Goal: Understand process/instructions: Learn how to perform a task or action

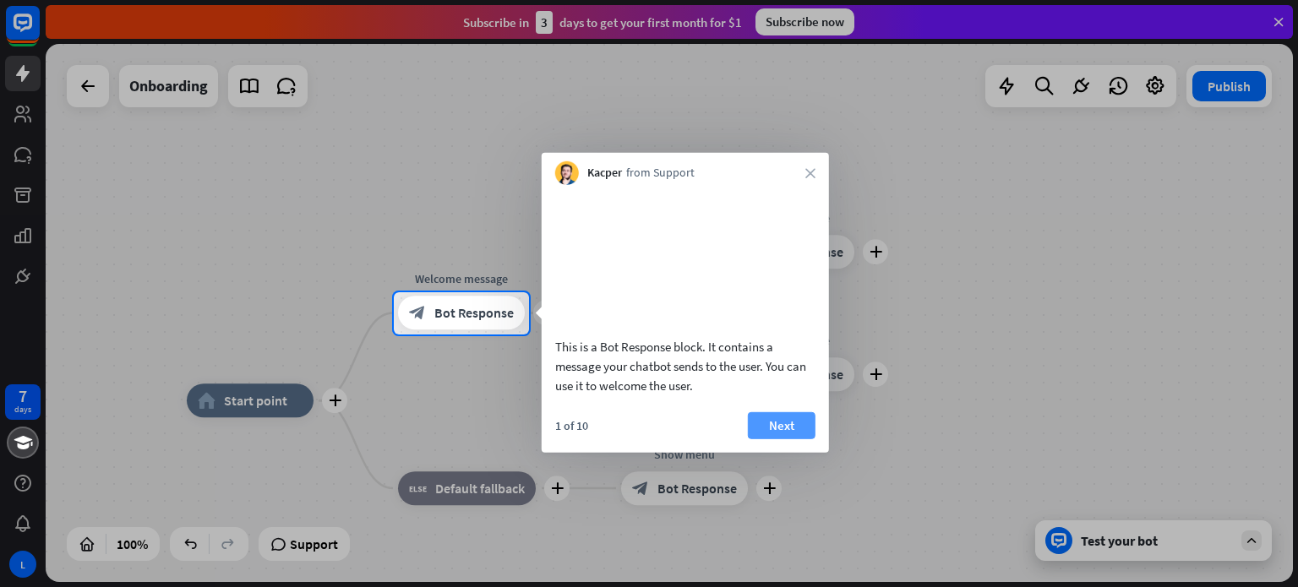
click at [778, 438] on button "Next" at bounding box center [782, 424] width 68 height 27
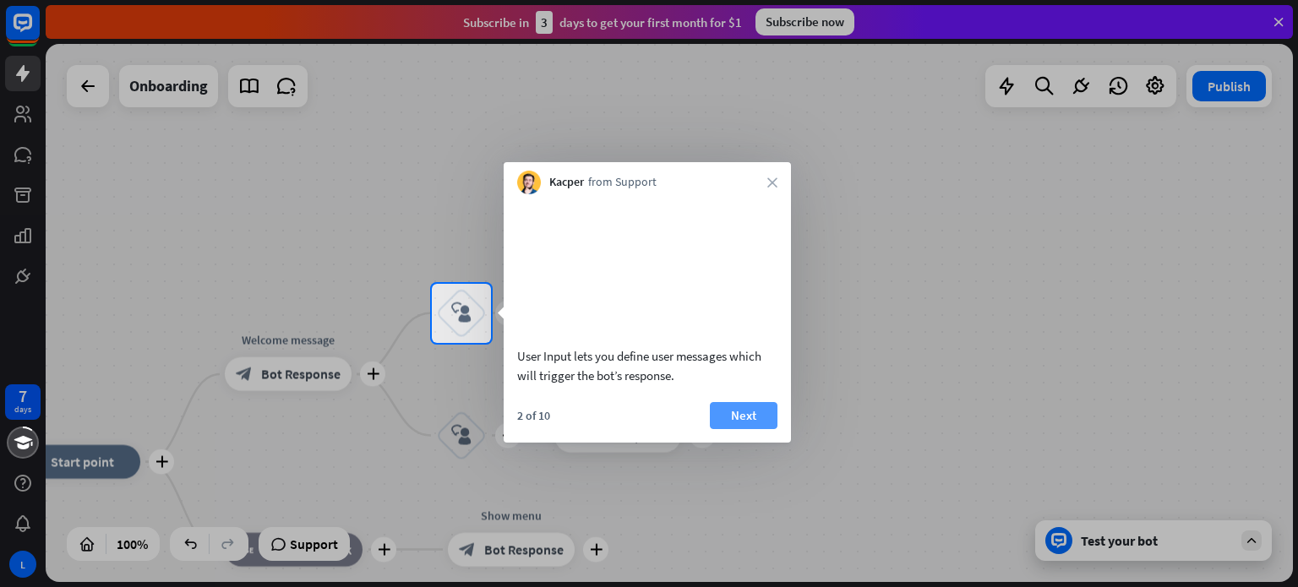
click at [754, 429] on button "Next" at bounding box center [744, 415] width 68 height 27
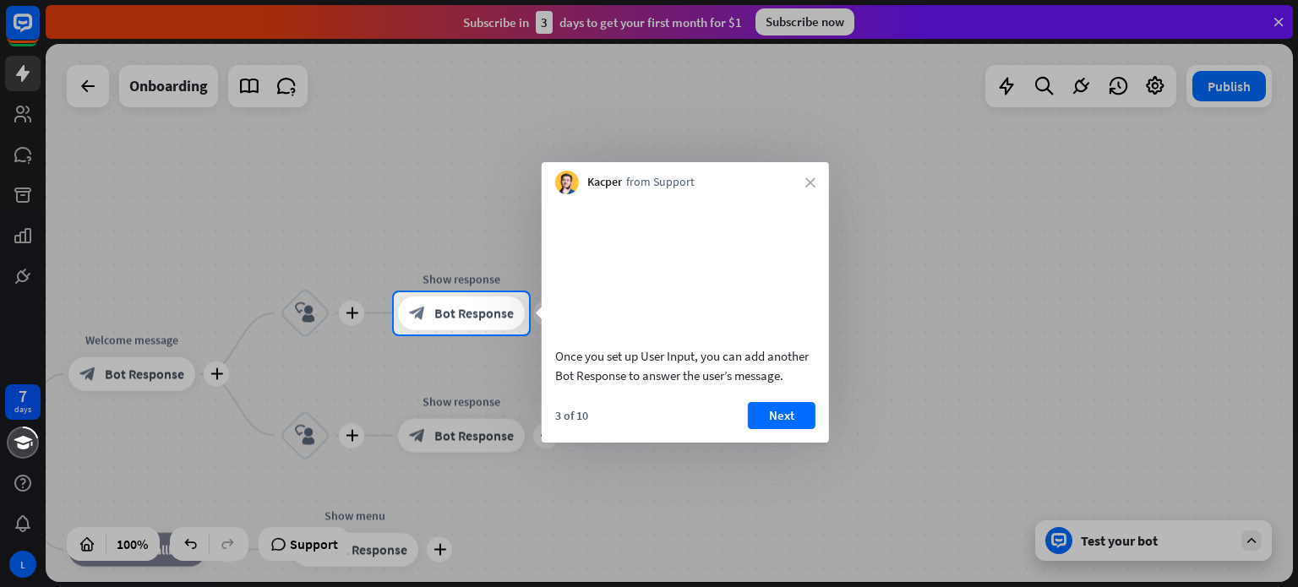
click at [752, 429] on button "Next" at bounding box center [782, 415] width 68 height 27
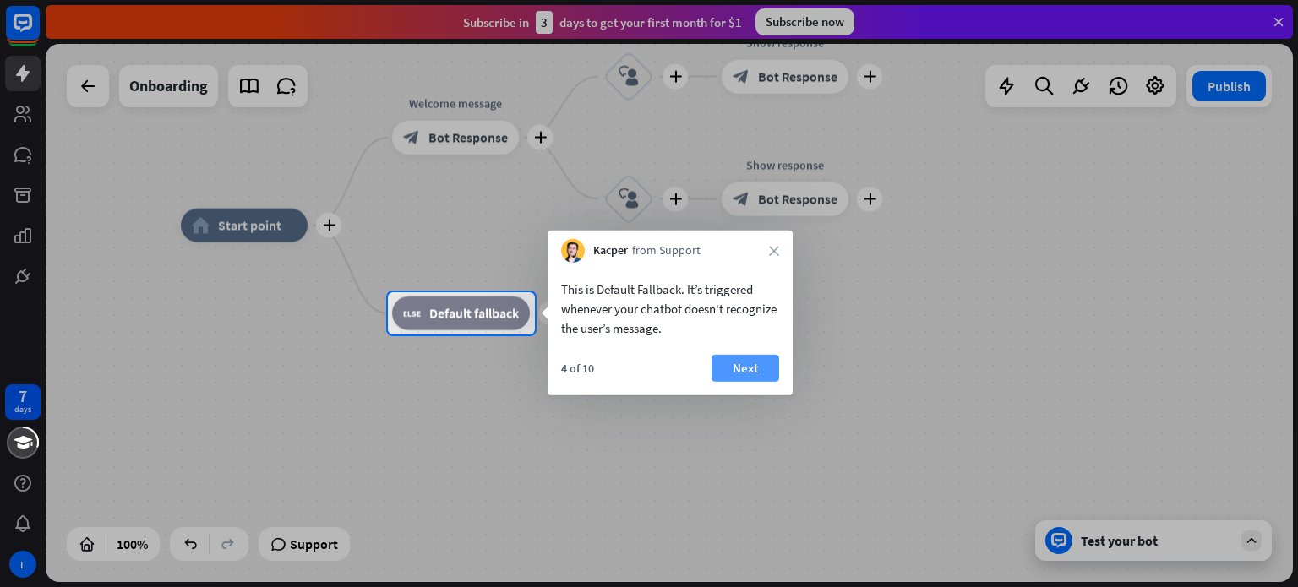
click at [741, 377] on button "Next" at bounding box center [745, 368] width 68 height 27
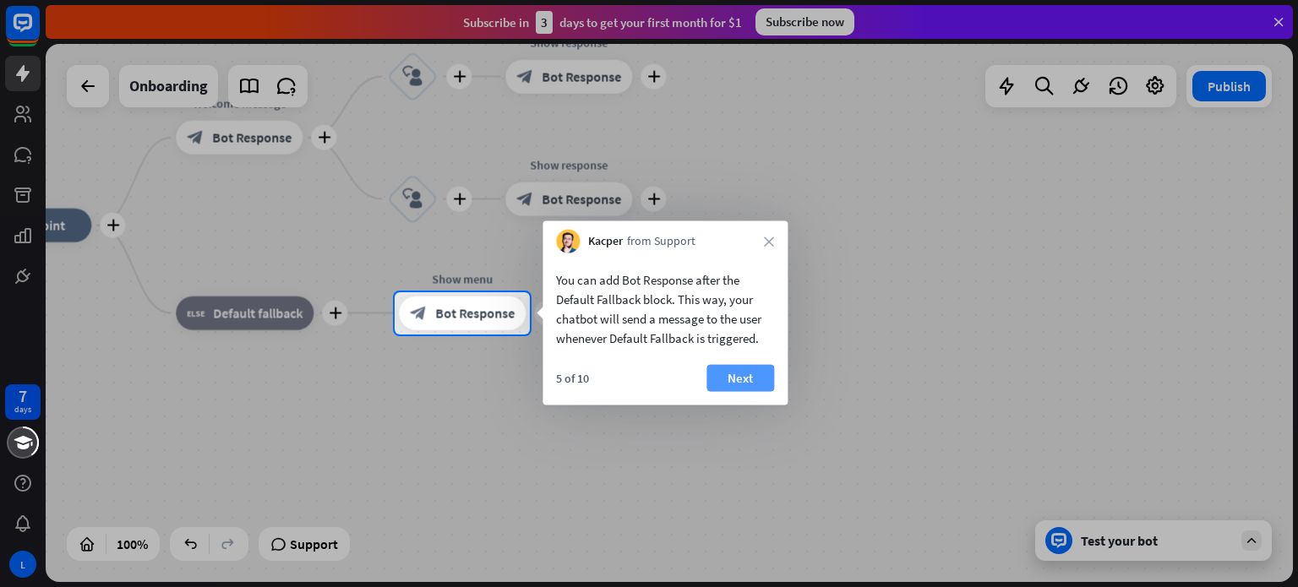
click at [796, 375] on div at bounding box center [649, 461] width 1298 height 253
click at [755, 374] on button "Next" at bounding box center [740, 378] width 68 height 27
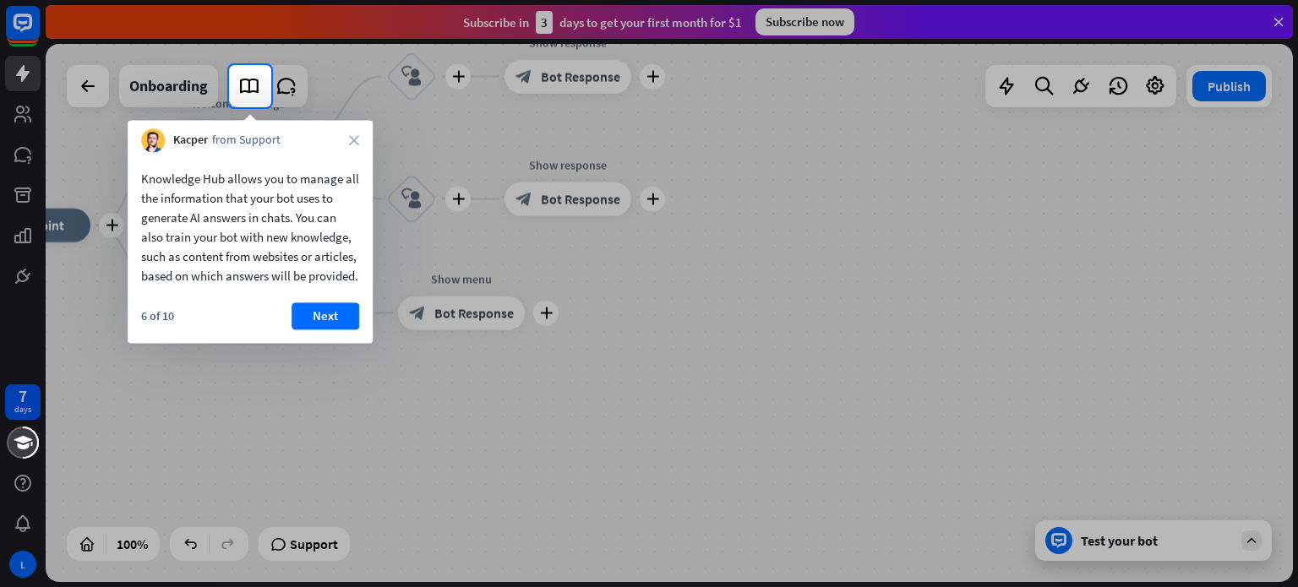
click at [690, 253] on div at bounding box center [649, 347] width 1298 height 480
click at [326, 324] on button "Next" at bounding box center [325, 315] width 68 height 27
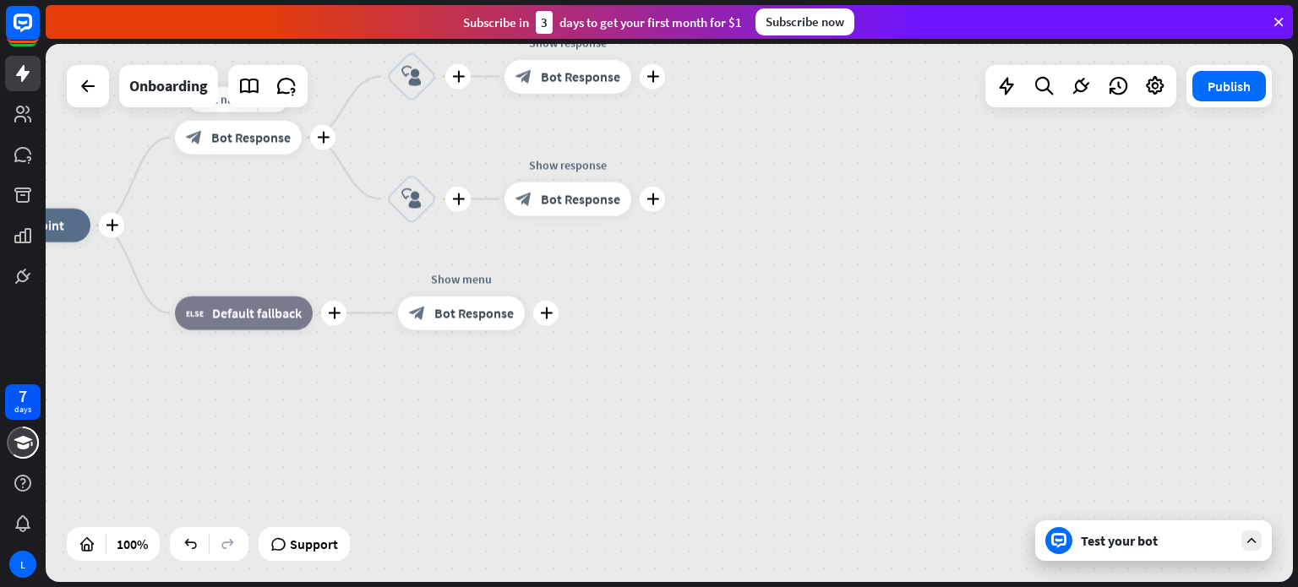
click at [255, 135] on span "Bot Response" at bounding box center [250, 137] width 79 height 17
drag, startPoint x: 166, startPoint y: 201, endPoint x: 835, endPoint y: 270, distance: 672.6
click at [534, 282] on div "plus home_2 Start point plus Welcome message block_bot_response Bot Response pl…" at bounding box center [669, 313] width 1247 height 538
drag, startPoint x: 900, startPoint y: 270, endPoint x: 1281, endPoint y: 384, distance: 398.0
click at [1297, 399] on div "plus home_2 Start point plus Welcome message block_bot_response Bot Response pl…" at bounding box center [672, 315] width 1252 height 543
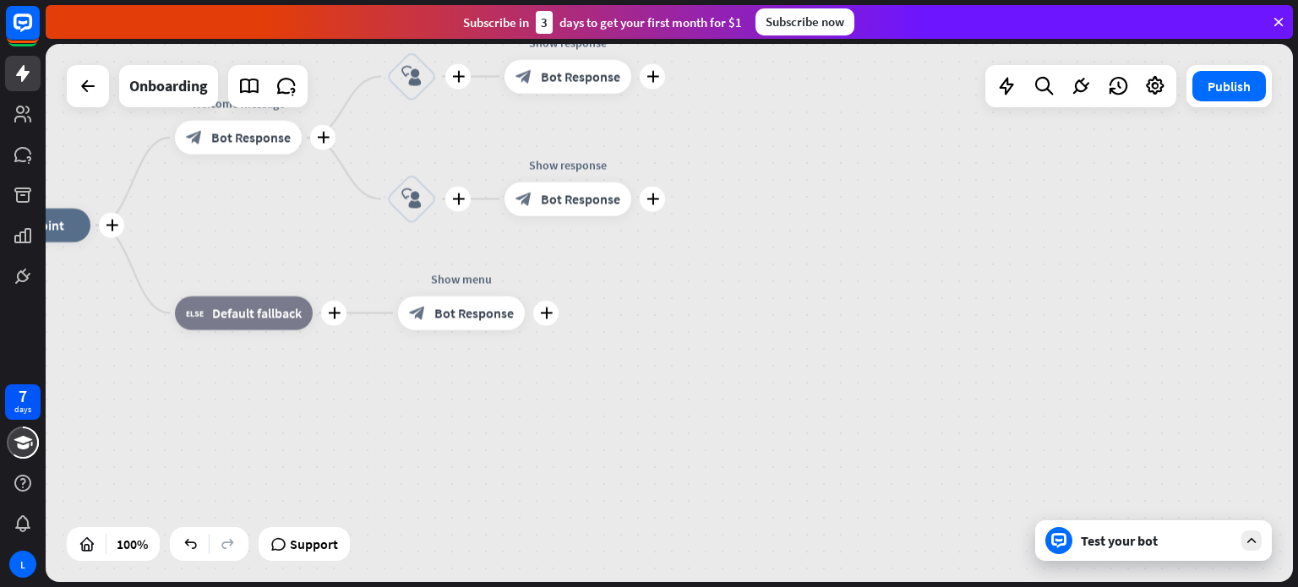
drag, startPoint x: 674, startPoint y: 276, endPoint x: 851, endPoint y: 397, distance: 214.0
click at [851, 432] on div "plus home_2 Start point plus Welcome message block_bot_response Bot Response pl…" at bounding box center [587, 495] width 1247 height 538
click at [850, 395] on div "plus home_2 Start point plus Welcome message block_bot_response Bot Response pl…" at bounding box center [587, 495] width 1247 height 538
drag, startPoint x: 248, startPoint y: 380, endPoint x: 602, endPoint y: 410, distance: 356.1
click at [68, 313] on div "plus home_2 Start point plus Welcome message block_bot_response Bot Response pl…" at bounding box center [587, 495] width 1247 height 538
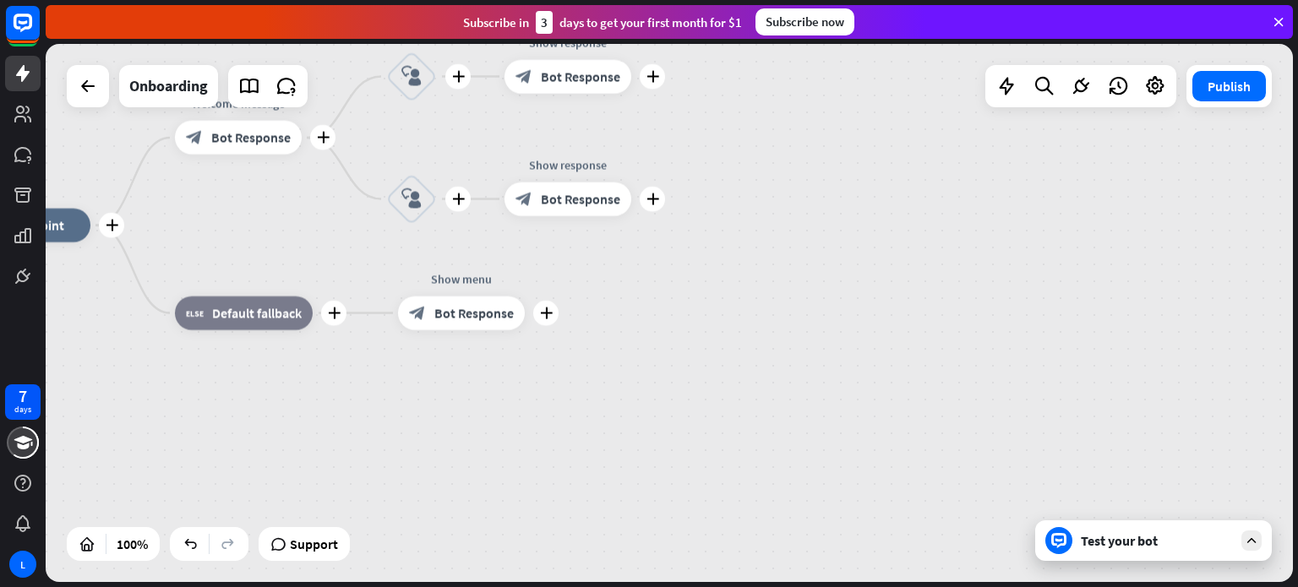
drag, startPoint x: 93, startPoint y: 349, endPoint x: 303, endPoint y: 448, distance: 232.4
click at [301, 479] on div "plus home_2 Start point plus Welcome message block_bot_response Bot Response pl…" at bounding box center [587, 495] width 1247 height 538
click at [28, 107] on icon at bounding box center [22, 114] width 17 height 17
click at [22, 169] on link at bounding box center [22, 154] width 35 height 35
click at [25, 137] on div at bounding box center [22, 154] width 35 height 35
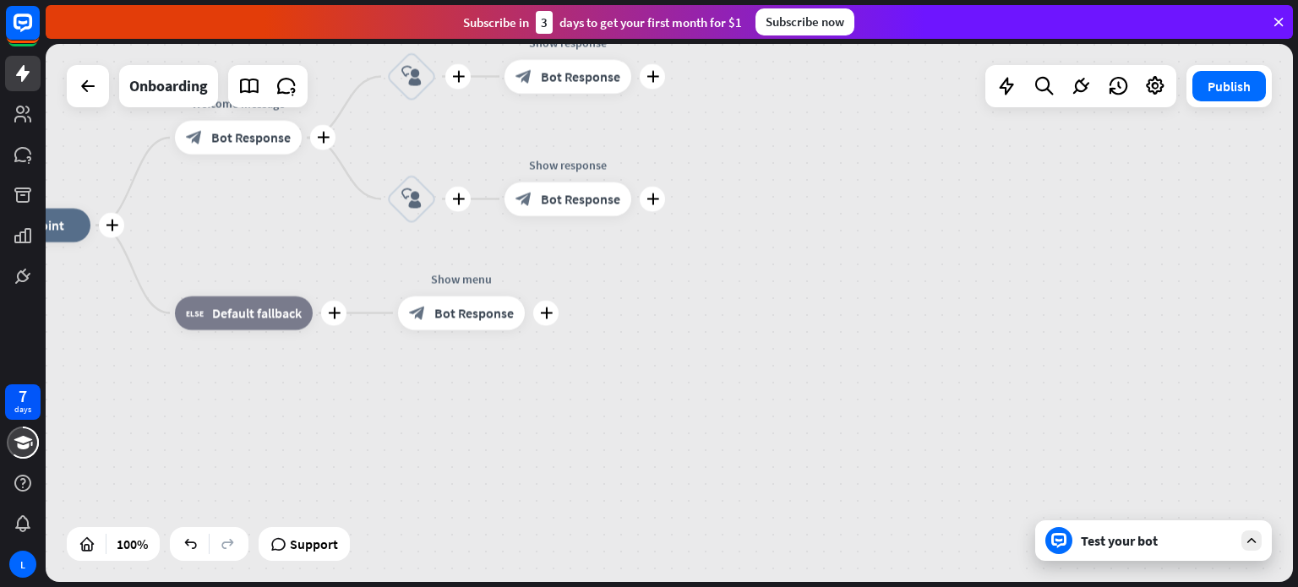
drag, startPoint x: 758, startPoint y: 221, endPoint x: 1061, endPoint y: 225, distance: 303.3
click at [1138, 233] on div "plus home_2 Start point plus Welcome message block_bot_response Bot Response pl…" at bounding box center [669, 313] width 1247 height 538
drag, startPoint x: 972, startPoint y: 233, endPoint x: 759, endPoint y: 215, distance: 214.5
click at [950, 236] on div "plus home_2 Start point plus Welcome message block_bot_response Bot Response pl…" at bounding box center [587, 495] width 1247 height 538
click at [618, 193] on span "Bot Response" at bounding box center [580, 199] width 79 height 17
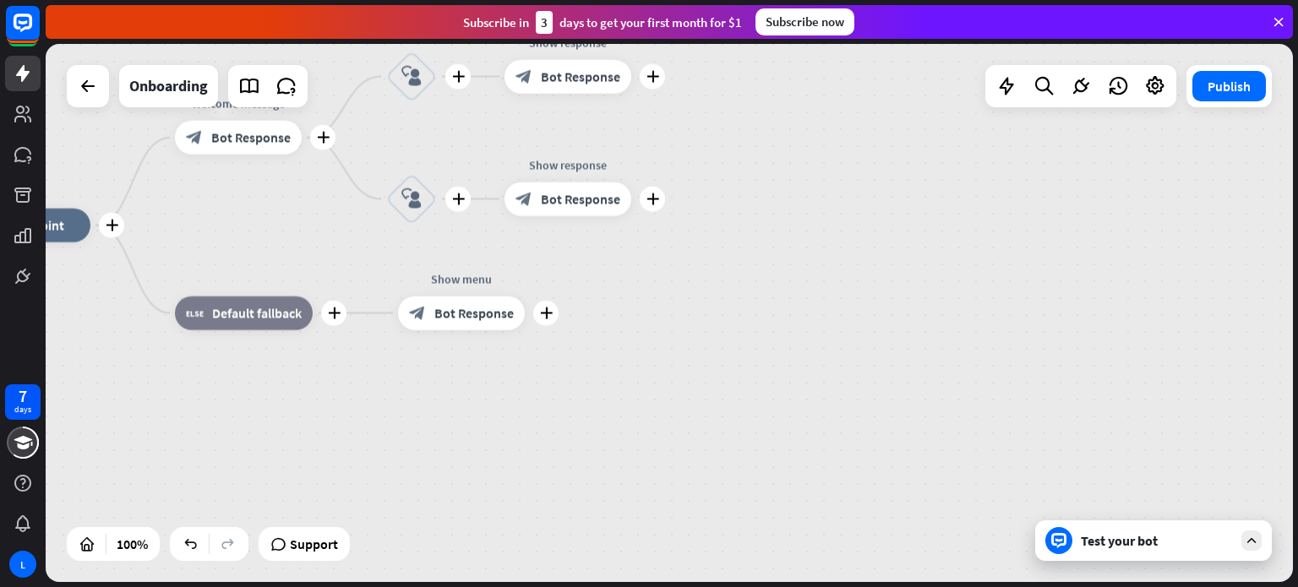
click at [713, 139] on div "plus home_2 Start point plus Welcome message block_bot_response Bot Response pl…" at bounding box center [669, 313] width 1247 height 538
drag, startPoint x: 713, startPoint y: 139, endPoint x: 1081, endPoint y: 202, distance: 372.8
click at [1288, 21] on div "Subscribe [DATE] to get your first month for $1 Subscribe now" at bounding box center [669, 22] width 1247 height 34
click at [1284, 24] on icon at bounding box center [1278, 21] width 15 height 15
click at [1283, 25] on icon at bounding box center [1278, 21] width 15 height 15
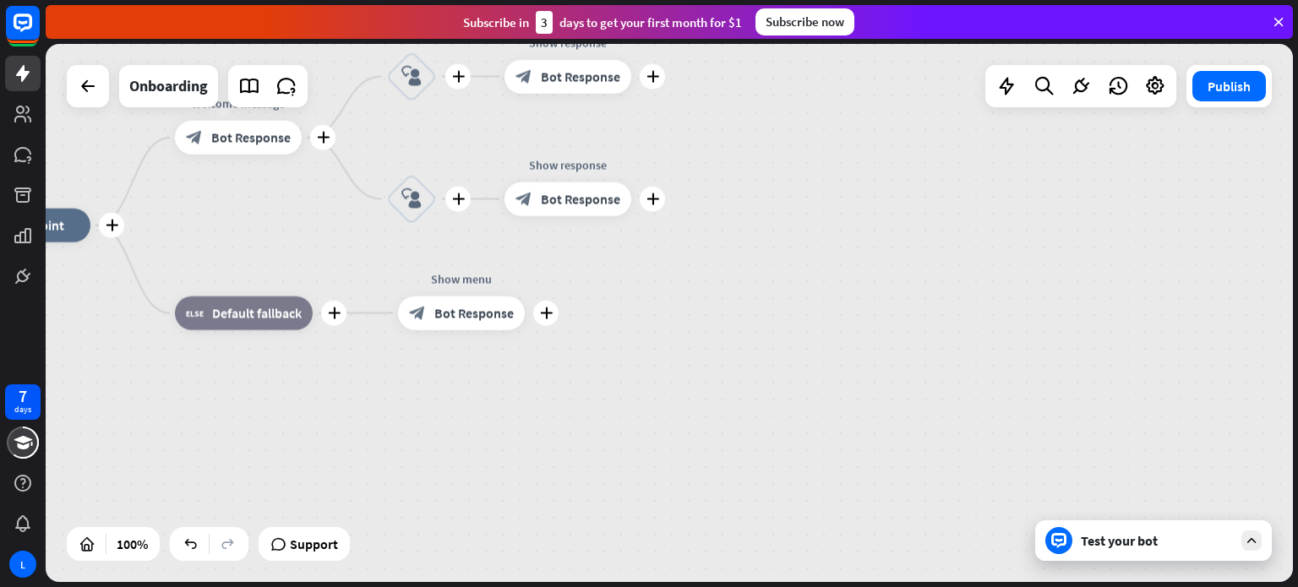
click at [1281, 19] on icon at bounding box center [1278, 21] width 15 height 15
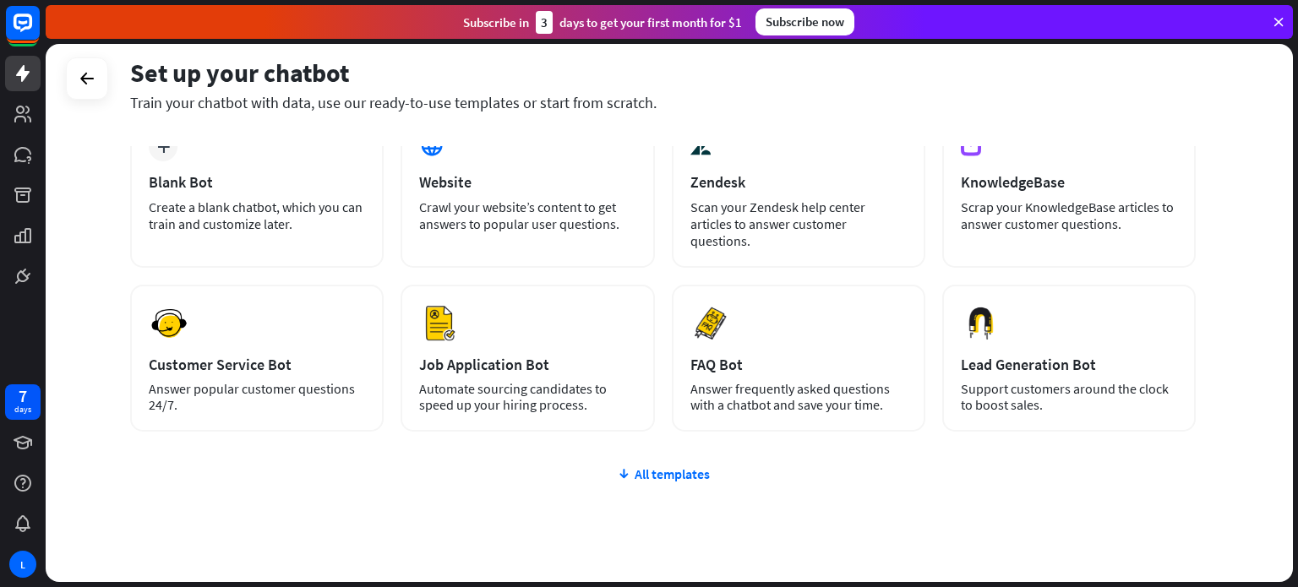
scroll to position [142, 0]
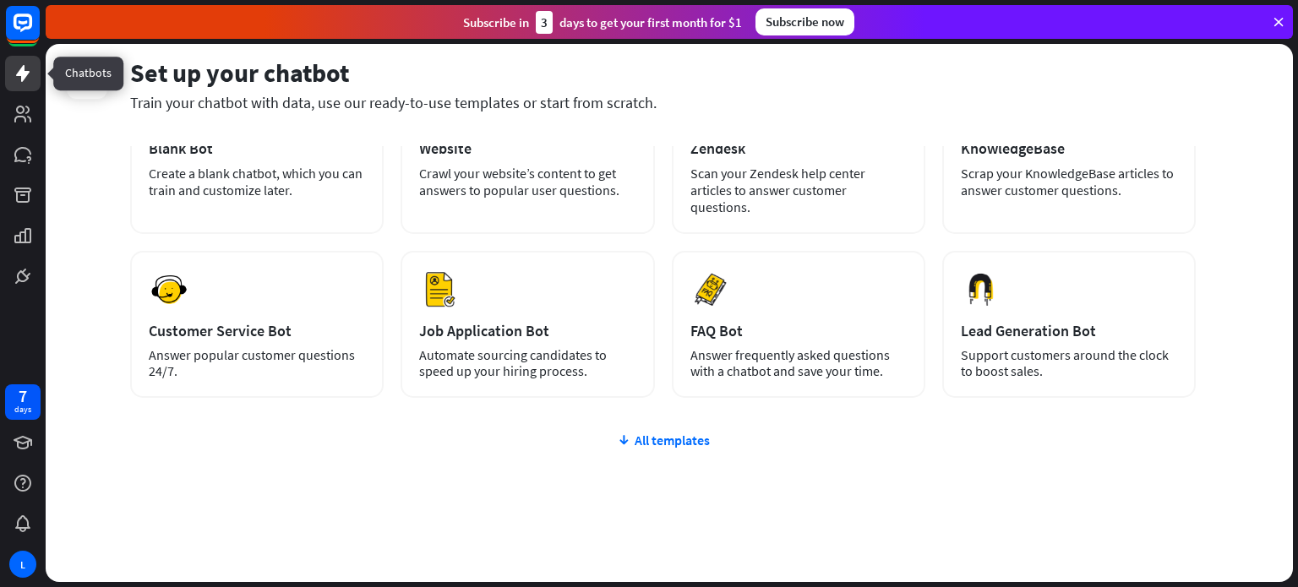
click at [25, 68] on icon at bounding box center [23, 73] width 20 height 20
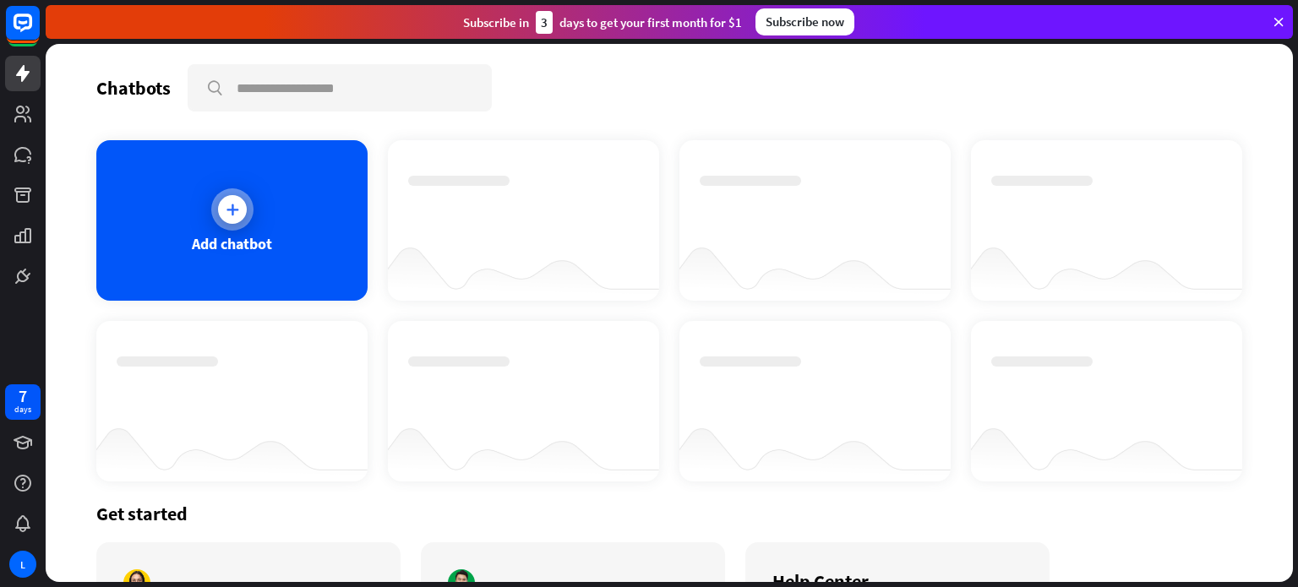
click at [237, 210] on icon at bounding box center [232, 209] width 17 height 17
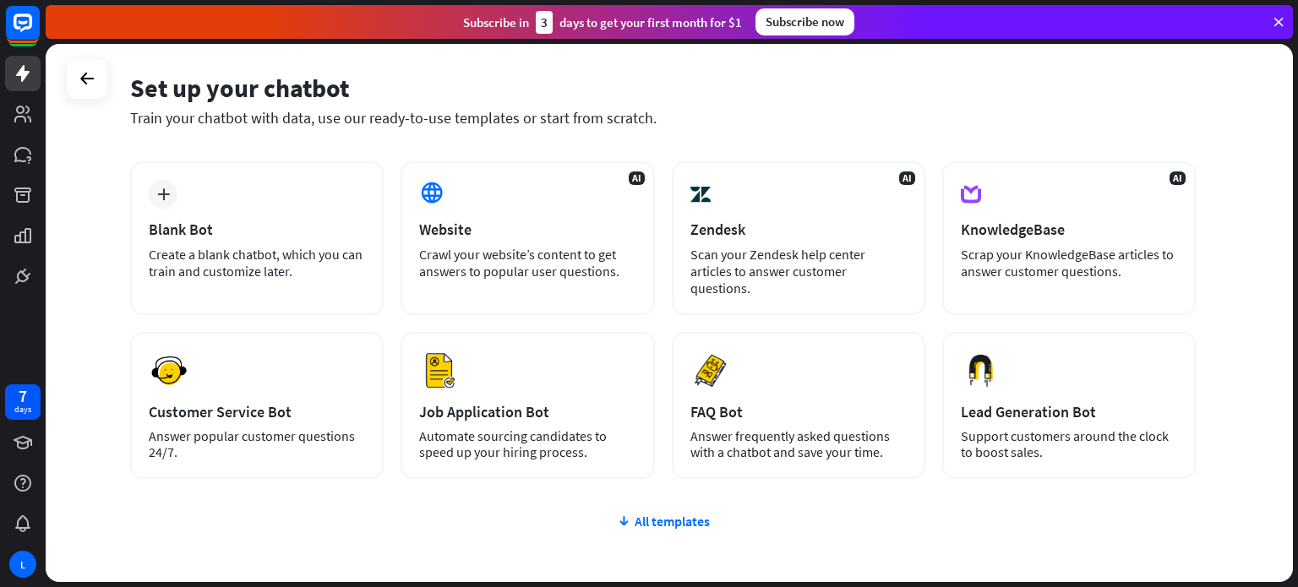
scroll to position [57, 0]
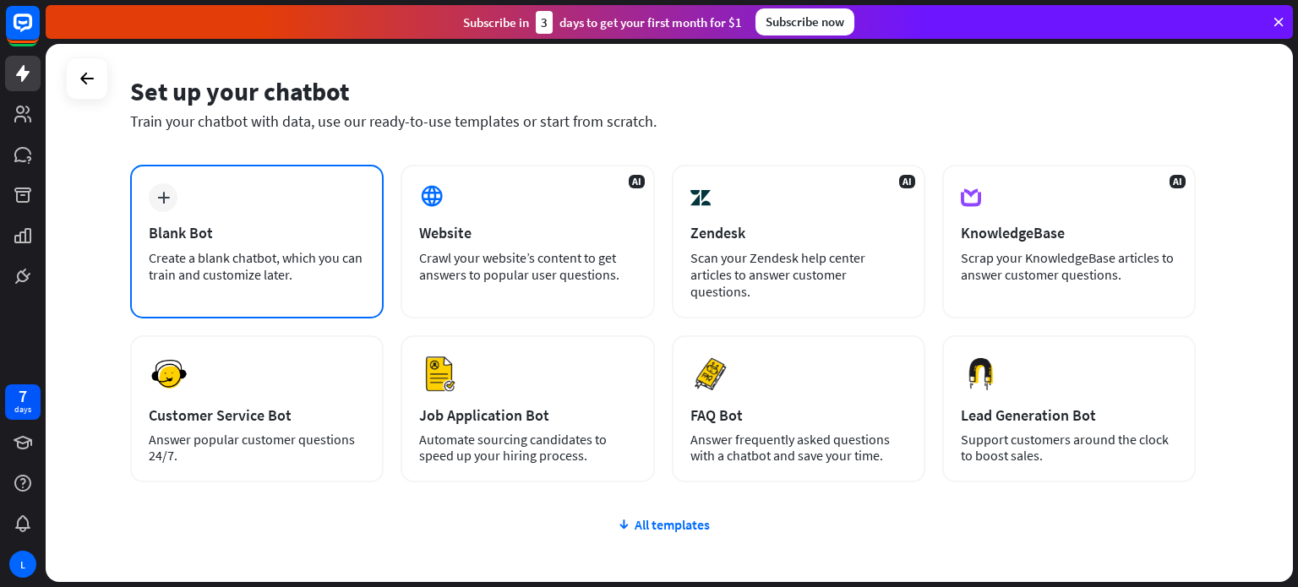
click at [287, 188] on div "plus Blank Bot Create a blank chatbot, which you can train and customize later." at bounding box center [256, 242] width 253 height 154
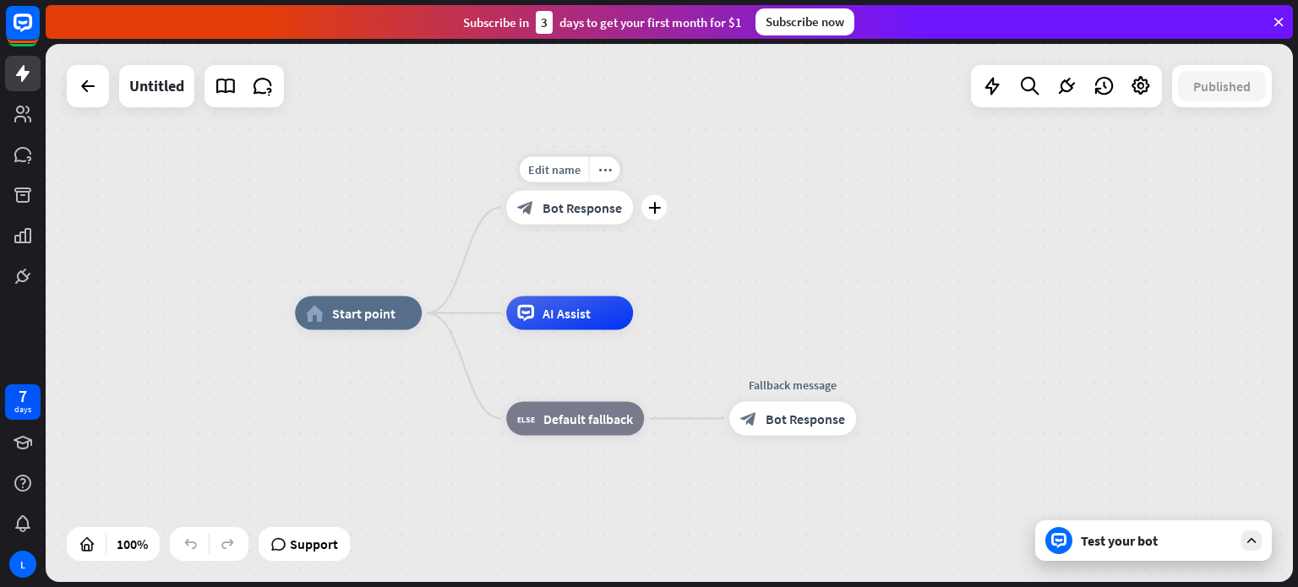
click at [580, 207] on span "Bot Response" at bounding box center [581, 207] width 79 height 17
